Goal: Check status: Check status

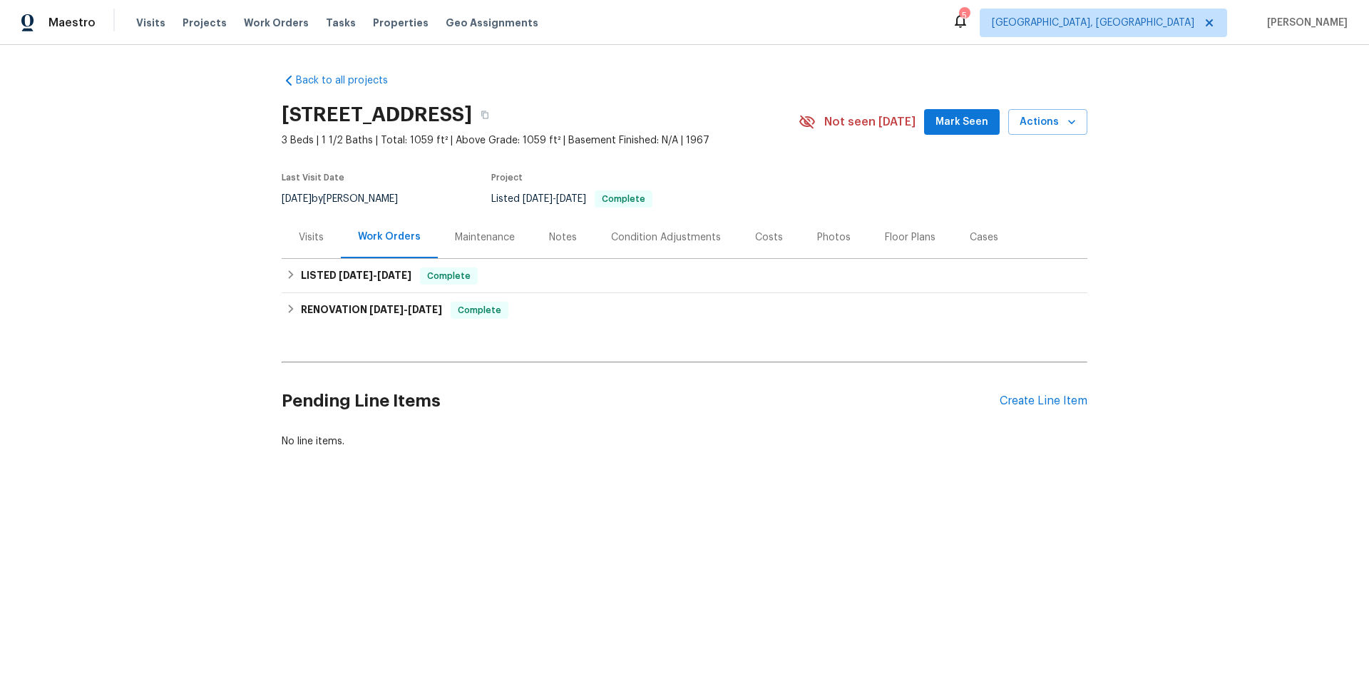
click at [315, 242] on div "Visits" at bounding box center [311, 237] width 25 height 14
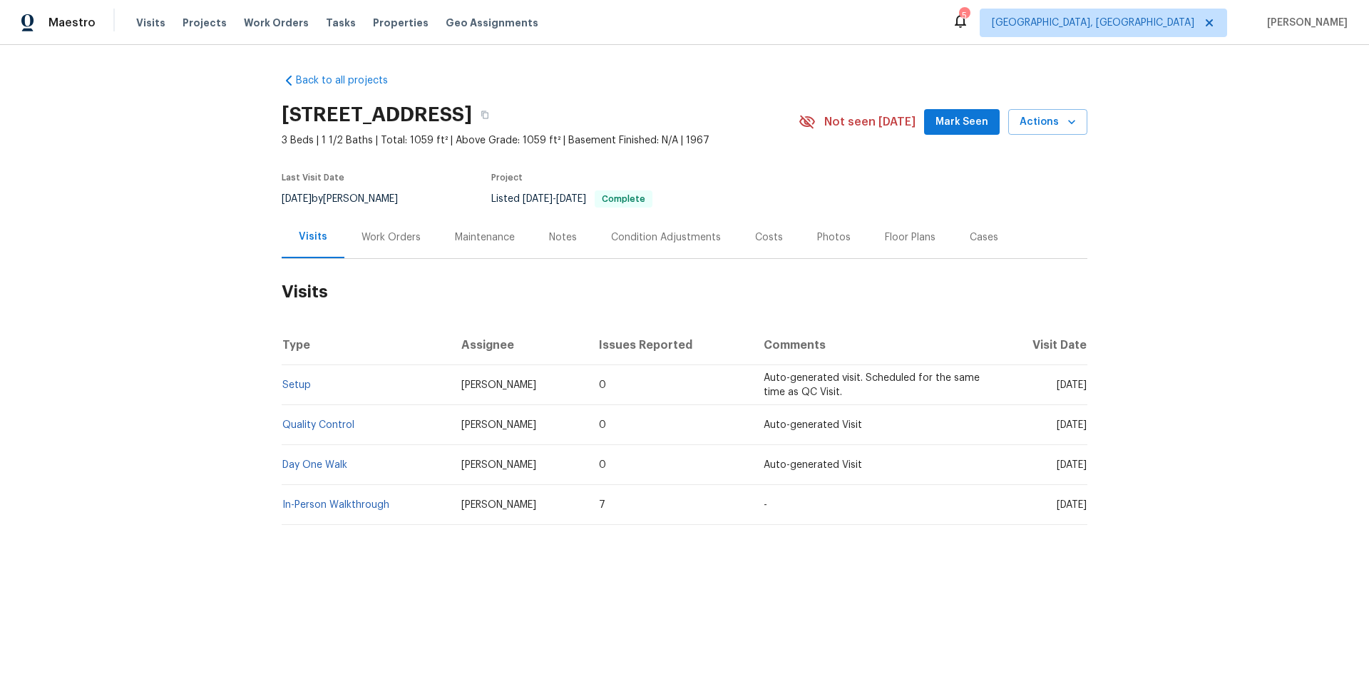
click at [368, 235] on div "Work Orders" at bounding box center [390, 237] width 59 height 14
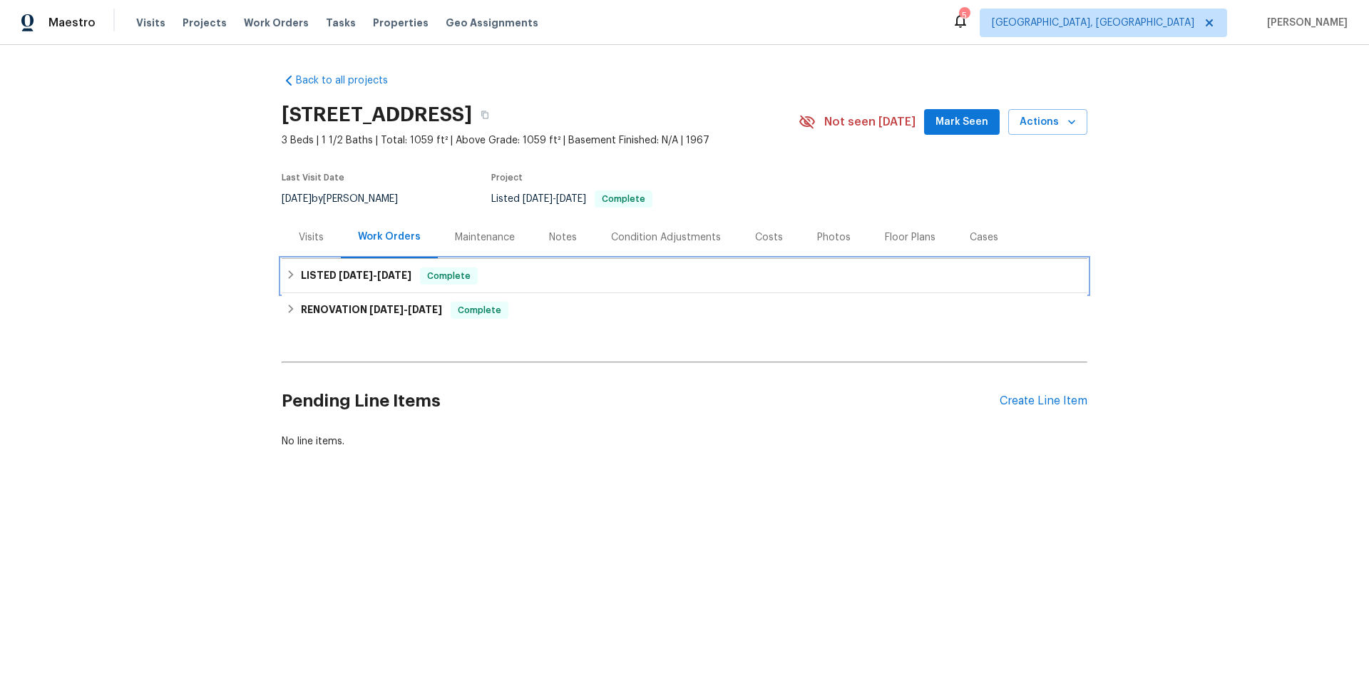
click at [383, 274] on span "[DATE]" at bounding box center [394, 275] width 34 height 10
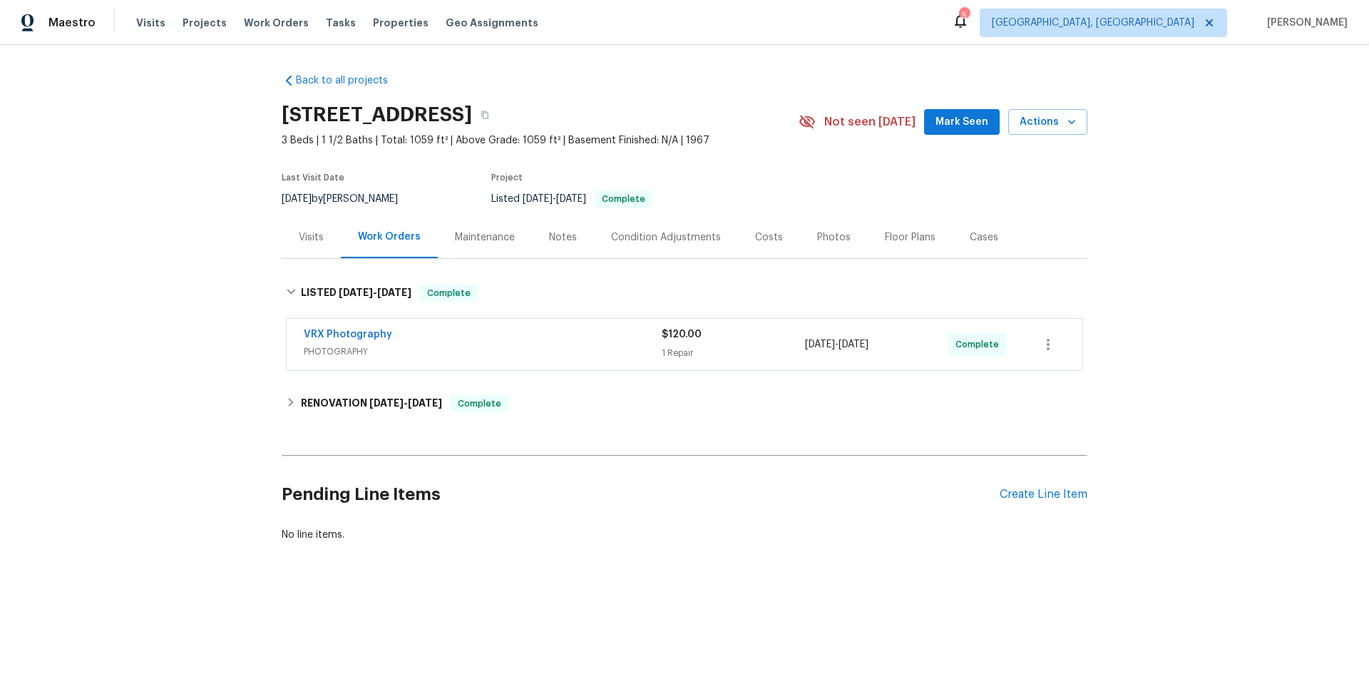
click at [811, 339] on span "[DATE] - [DATE]" at bounding box center [836, 344] width 63 height 14
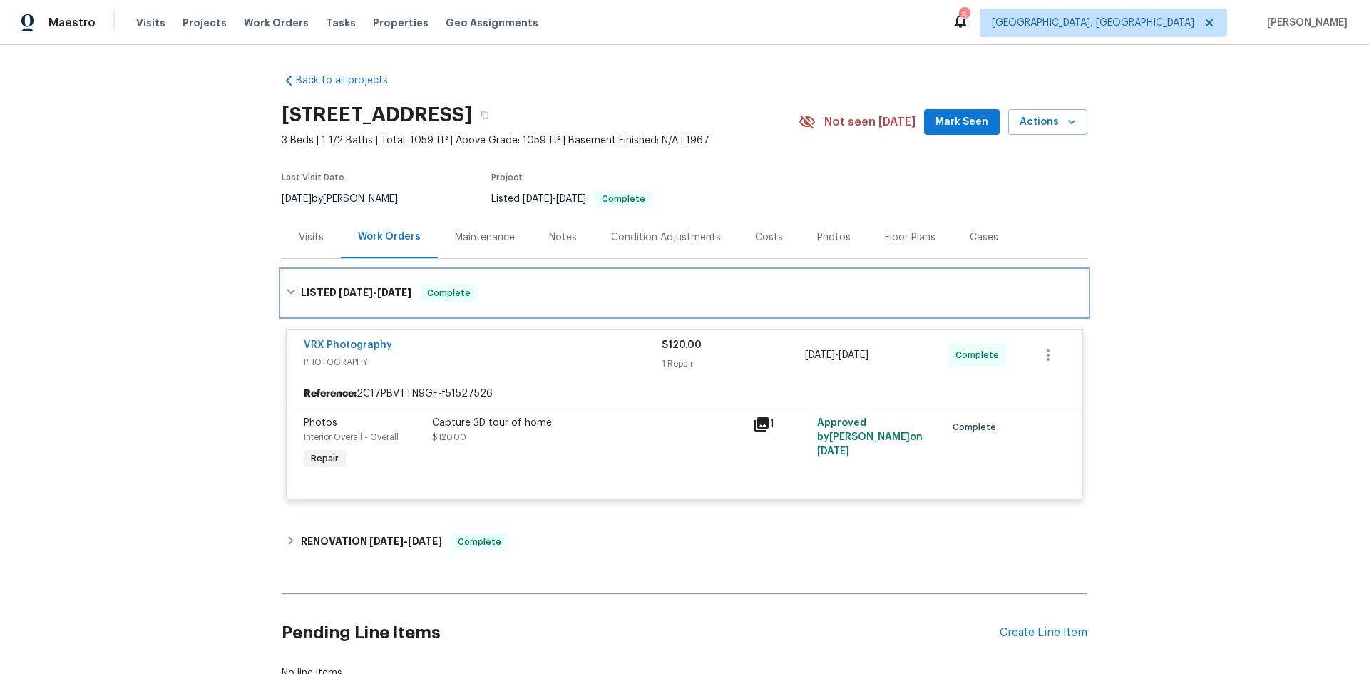
click at [774, 304] on div "LISTED [DATE] - [DATE] Complete" at bounding box center [685, 293] width 806 height 46
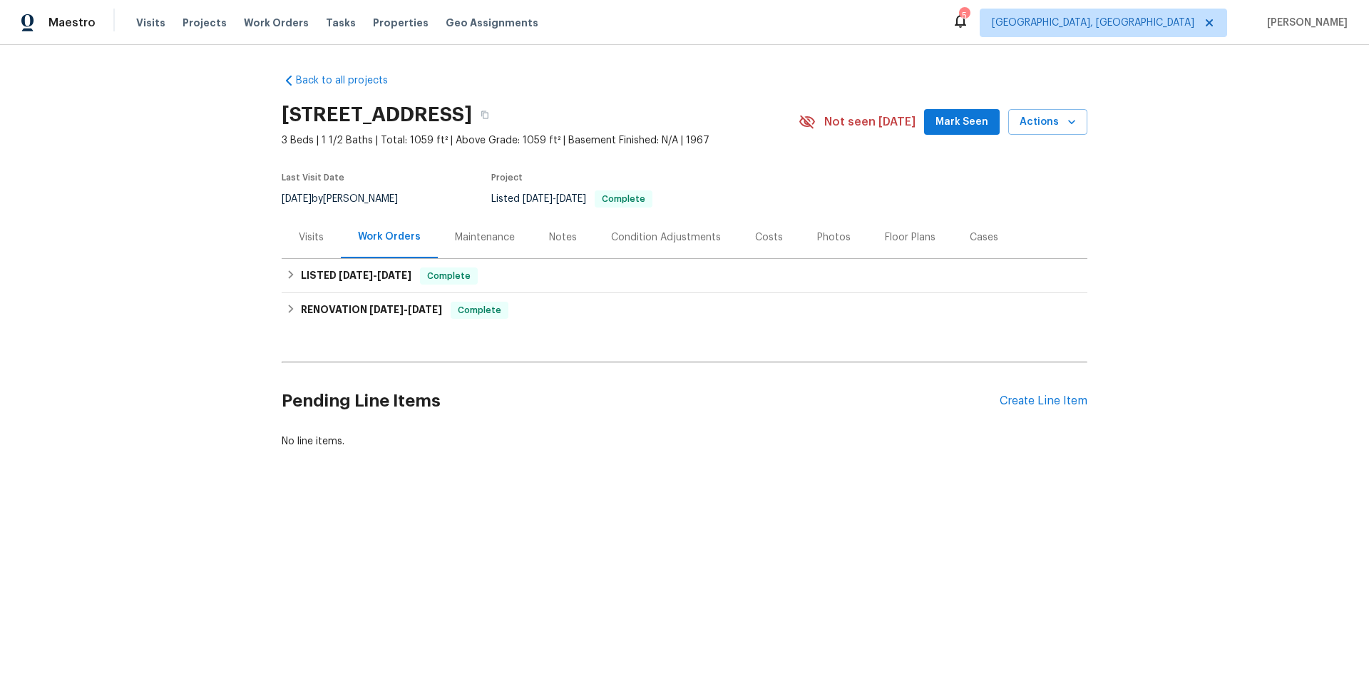
click at [829, 332] on div "Back to all projects [STREET_ADDRESS] 3 Beds | 1 1/2 Baths | Total: 1059 ft² | …" at bounding box center [685, 261] width 806 height 398
click at [285, 220] on div "Visits" at bounding box center [311, 237] width 59 height 42
